Goal: Task Accomplishment & Management: Manage account settings

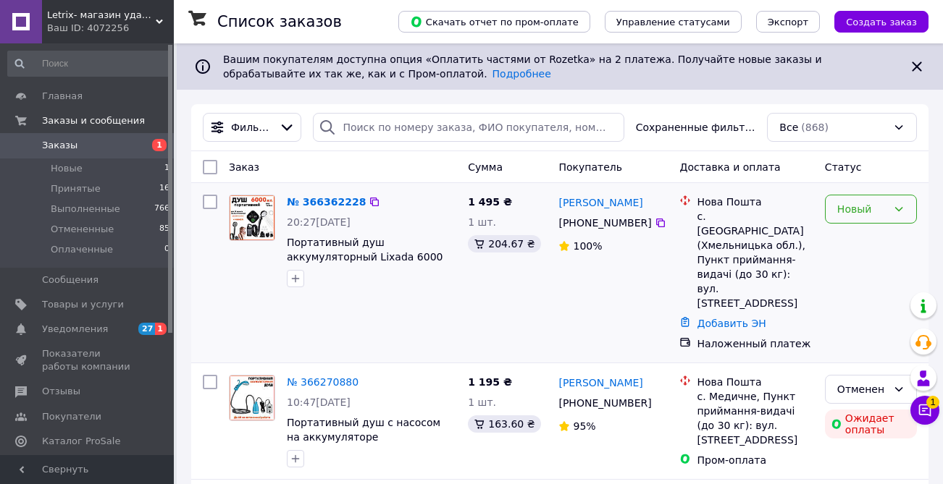
click at [852, 222] on div "Новый" at bounding box center [871, 209] width 92 height 29
click at [847, 246] on li "Принят" at bounding box center [871, 240] width 91 height 26
click at [69, 330] on span "Уведомления" at bounding box center [75, 329] width 66 height 13
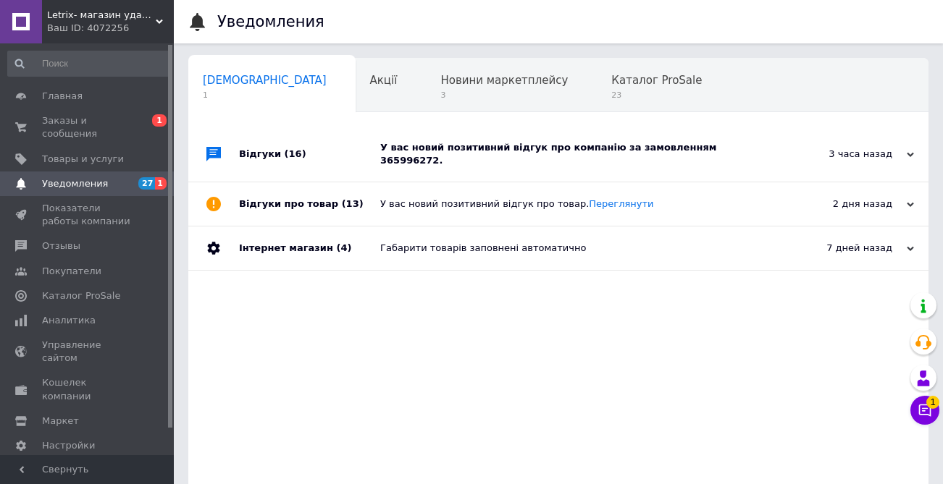
click at [450, 147] on div "У вас новий позитивний відгук про компанію за замовленням 365996272." at bounding box center [574, 154] width 389 height 26
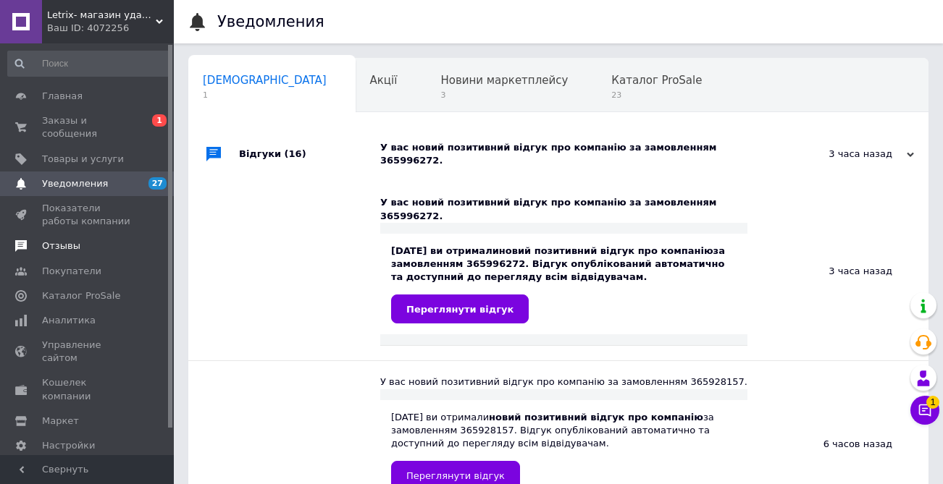
click at [59, 246] on span "Отзывы" at bounding box center [61, 246] width 38 height 13
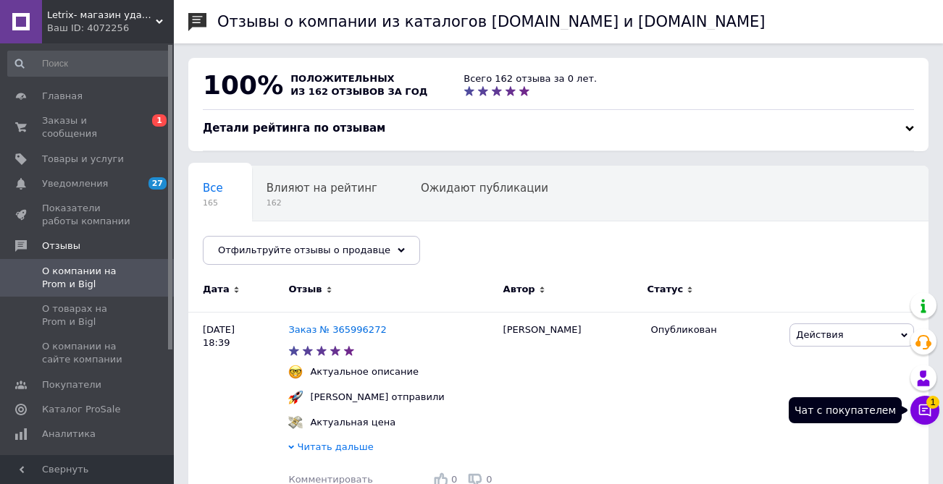
click at [921, 409] on icon at bounding box center [925, 410] width 14 height 14
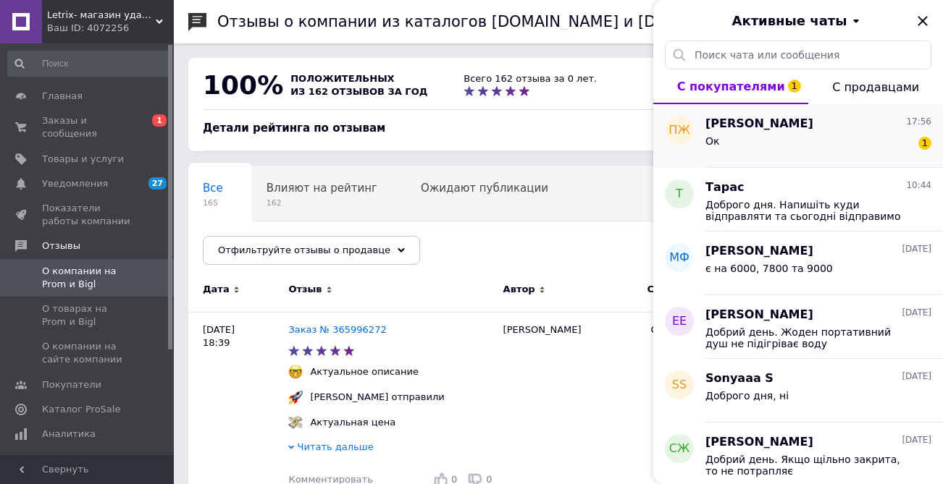
click at [812, 130] on div "Петро Жилавий 17:56" at bounding box center [818, 124] width 226 height 17
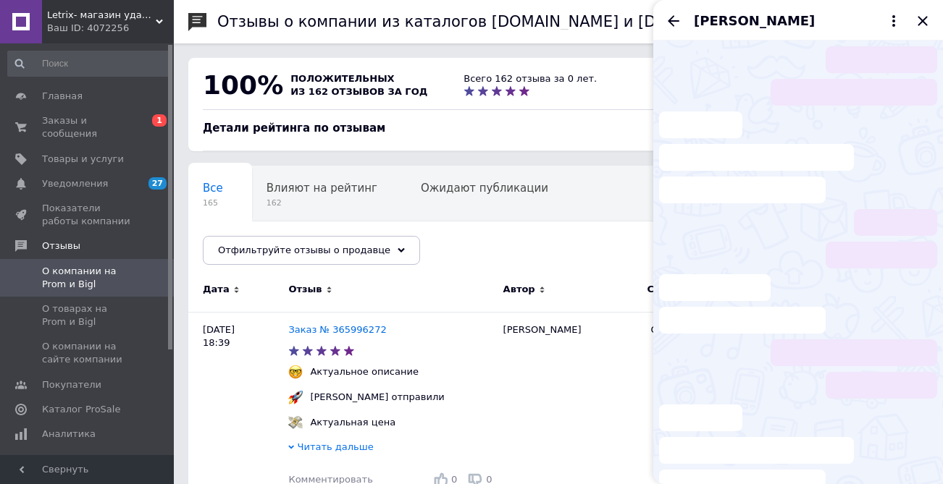
scroll to position [227, 0]
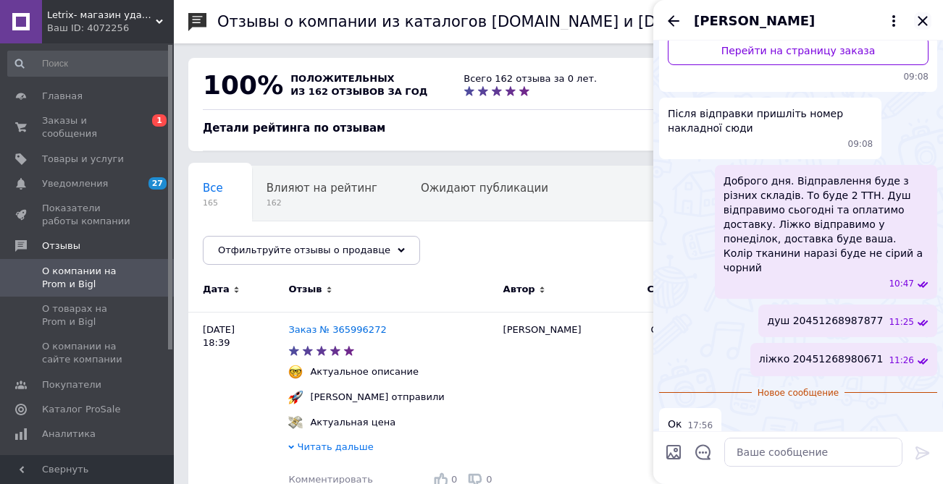
click at [917, 23] on icon "Закрыть" at bounding box center [922, 20] width 17 height 17
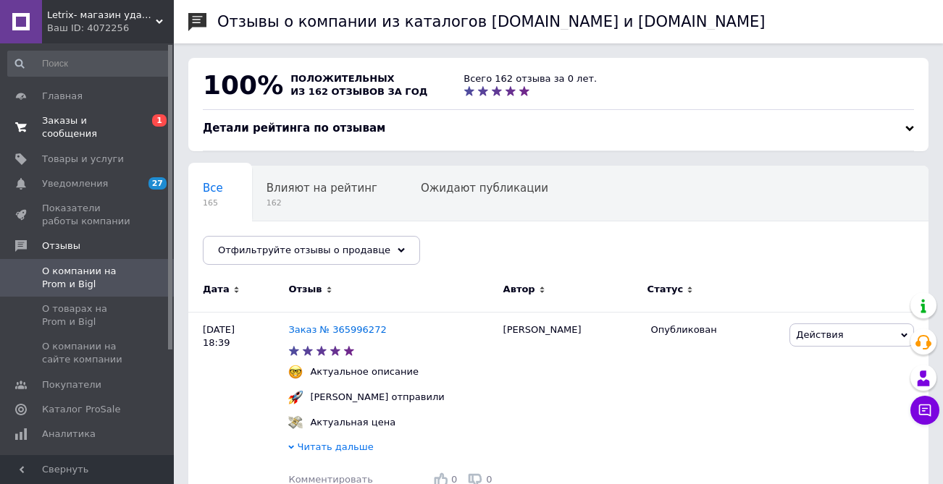
click at [56, 119] on span "Заказы и сообщения" at bounding box center [88, 127] width 92 height 26
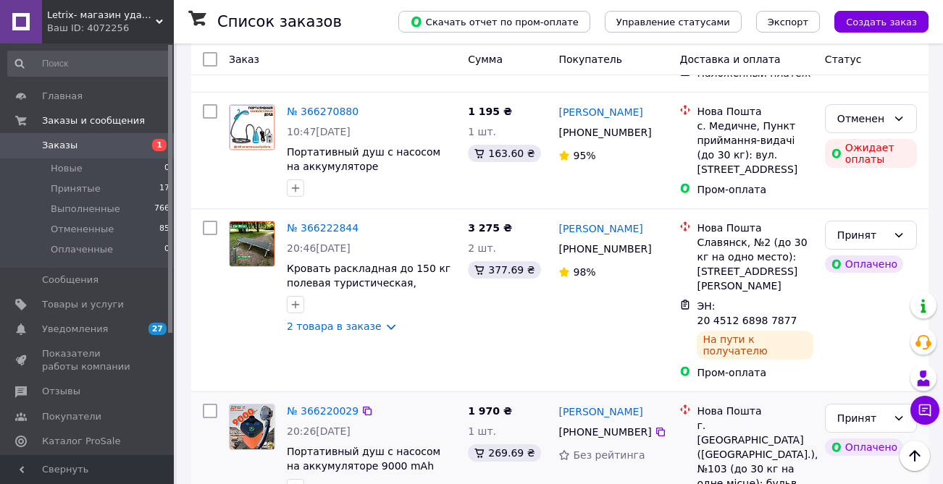
scroll to position [269, 0]
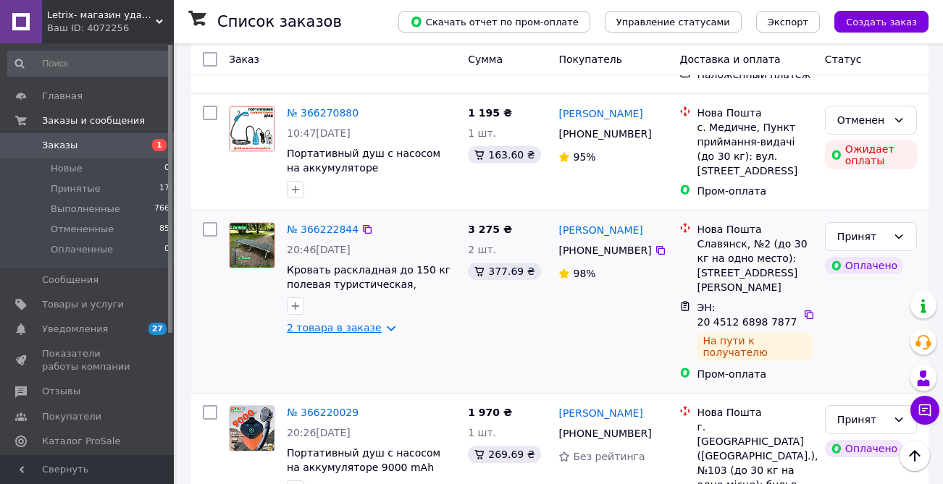
click at [375, 322] on link "2 товара в заказе" at bounding box center [334, 328] width 95 height 12
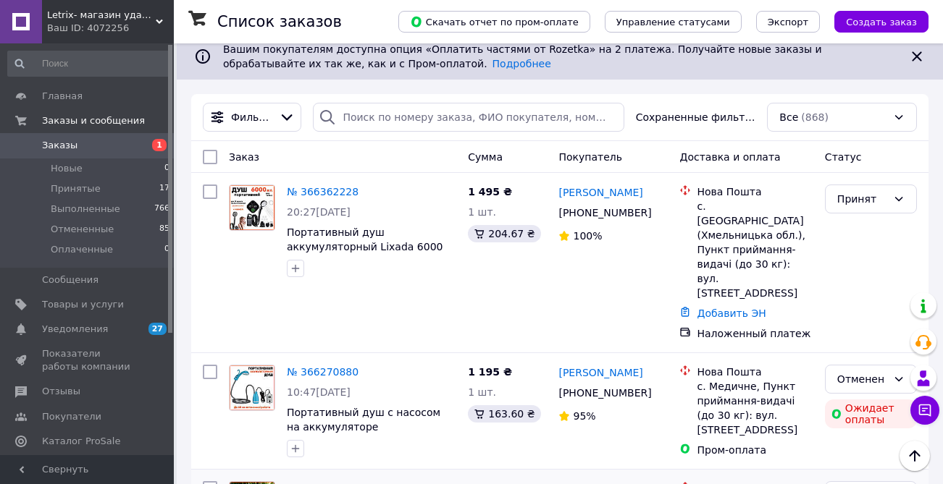
scroll to position [0, 0]
